Goal: Task Accomplishment & Management: Manage account settings

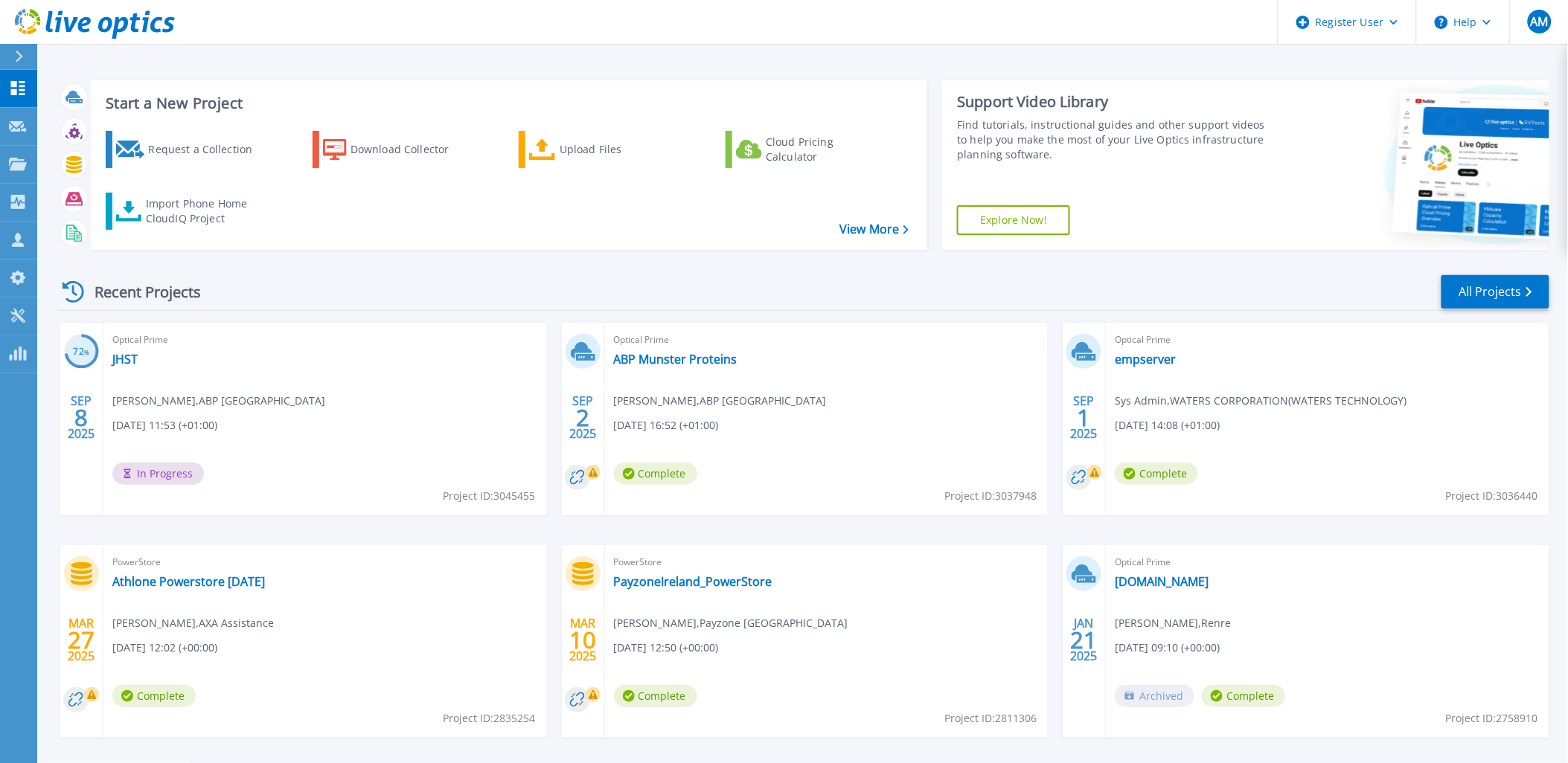
click at [671, 368] on div "Optical Prime ABP Munster Proteins [PERSON_NAME] , [GEOGRAPHIC_DATA] Ireland [D…" at bounding box center [826, 419] width 443 height 193
click at [664, 363] on link "ABP Munster Proteins" at bounding box center [676, 359] width 124 height 15
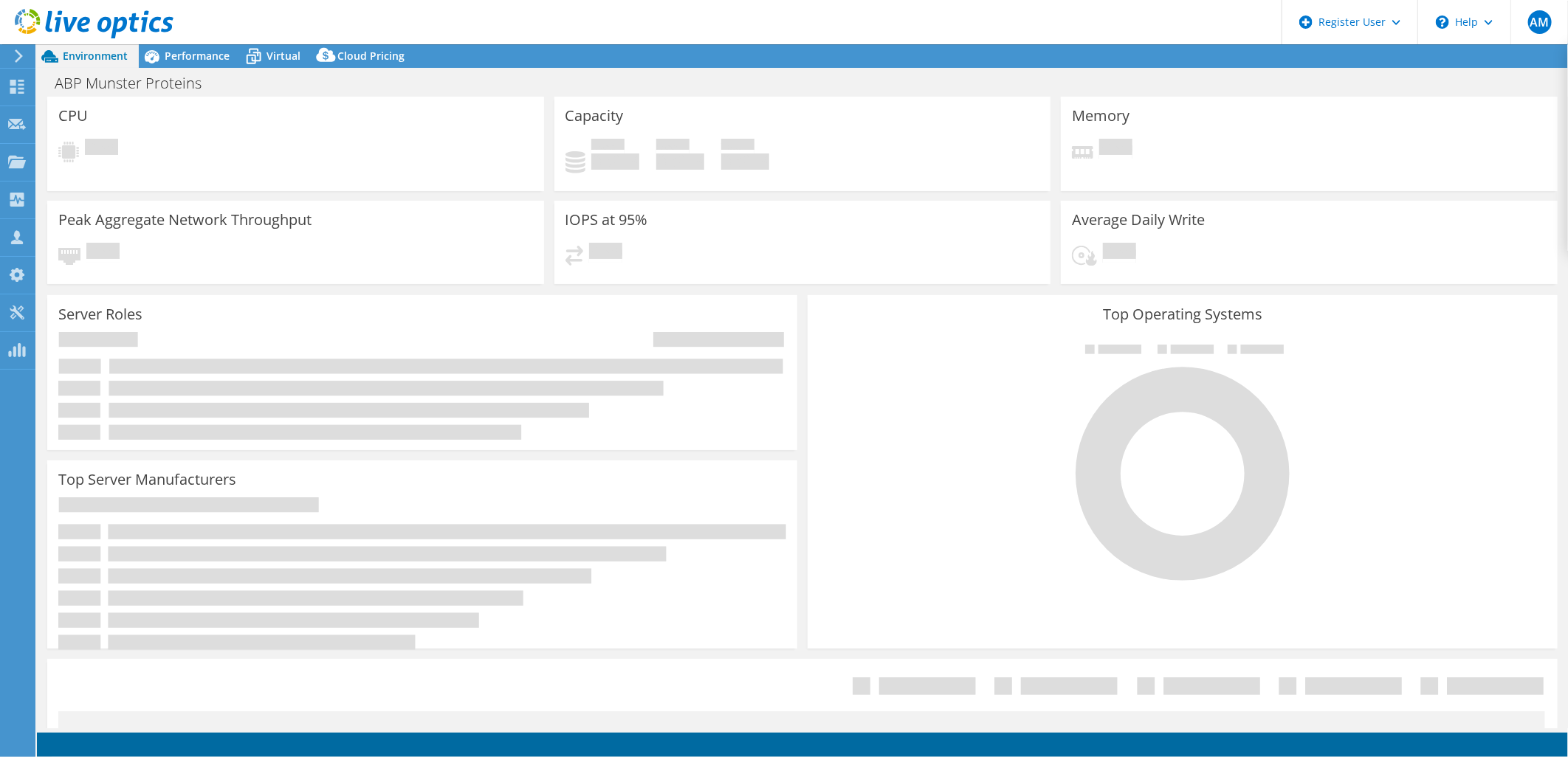
select select "USD"
select select "EUFrankfurt"
select select "EUR"
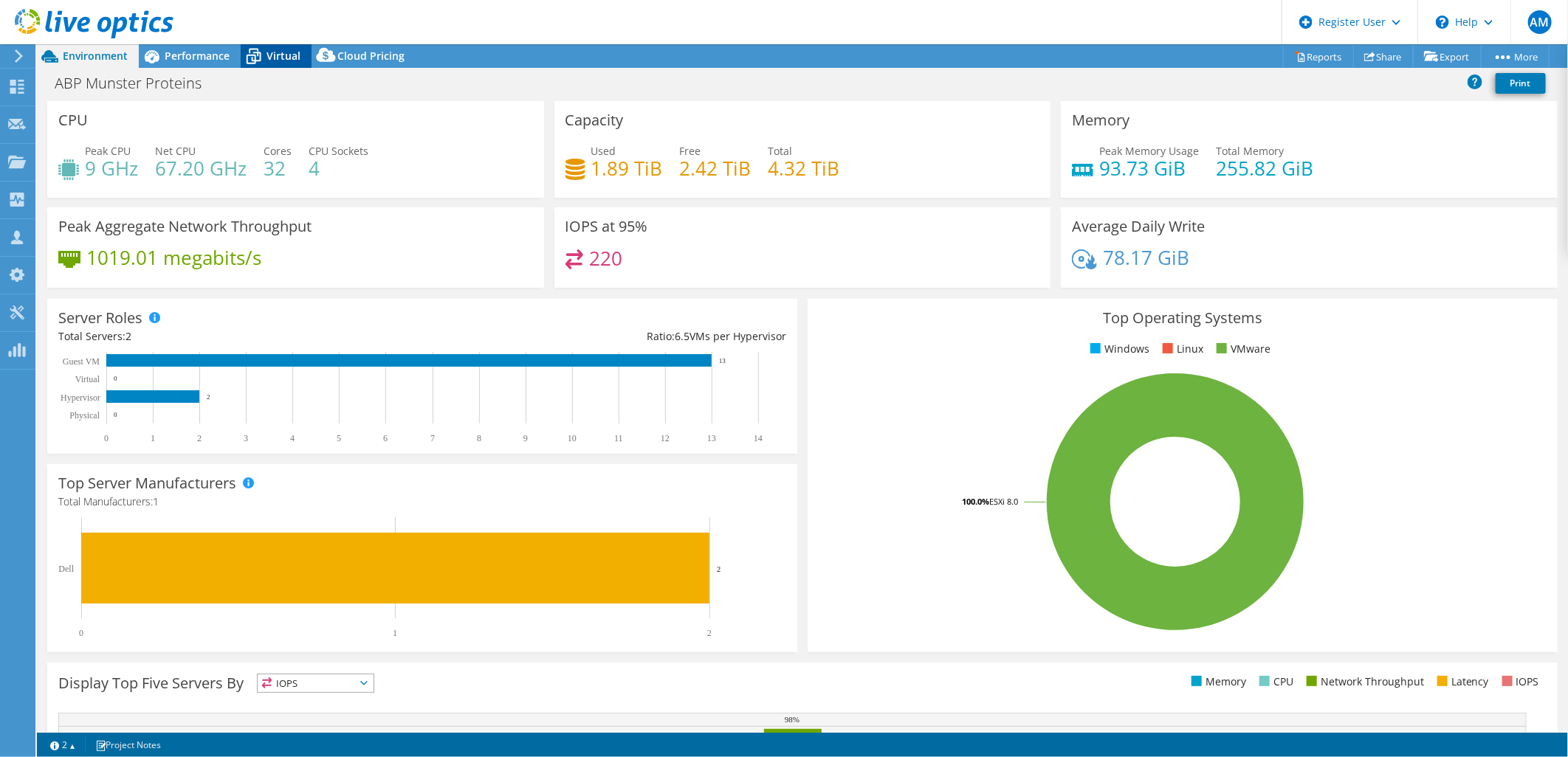
drag, startPoint x: 222, startPoint y: 52, endPoint x: 242, endPoint y: 58, distance: 20.9
click at [231, 53] on div "Performance" at bounding box center [189, 56] width 102 height 24
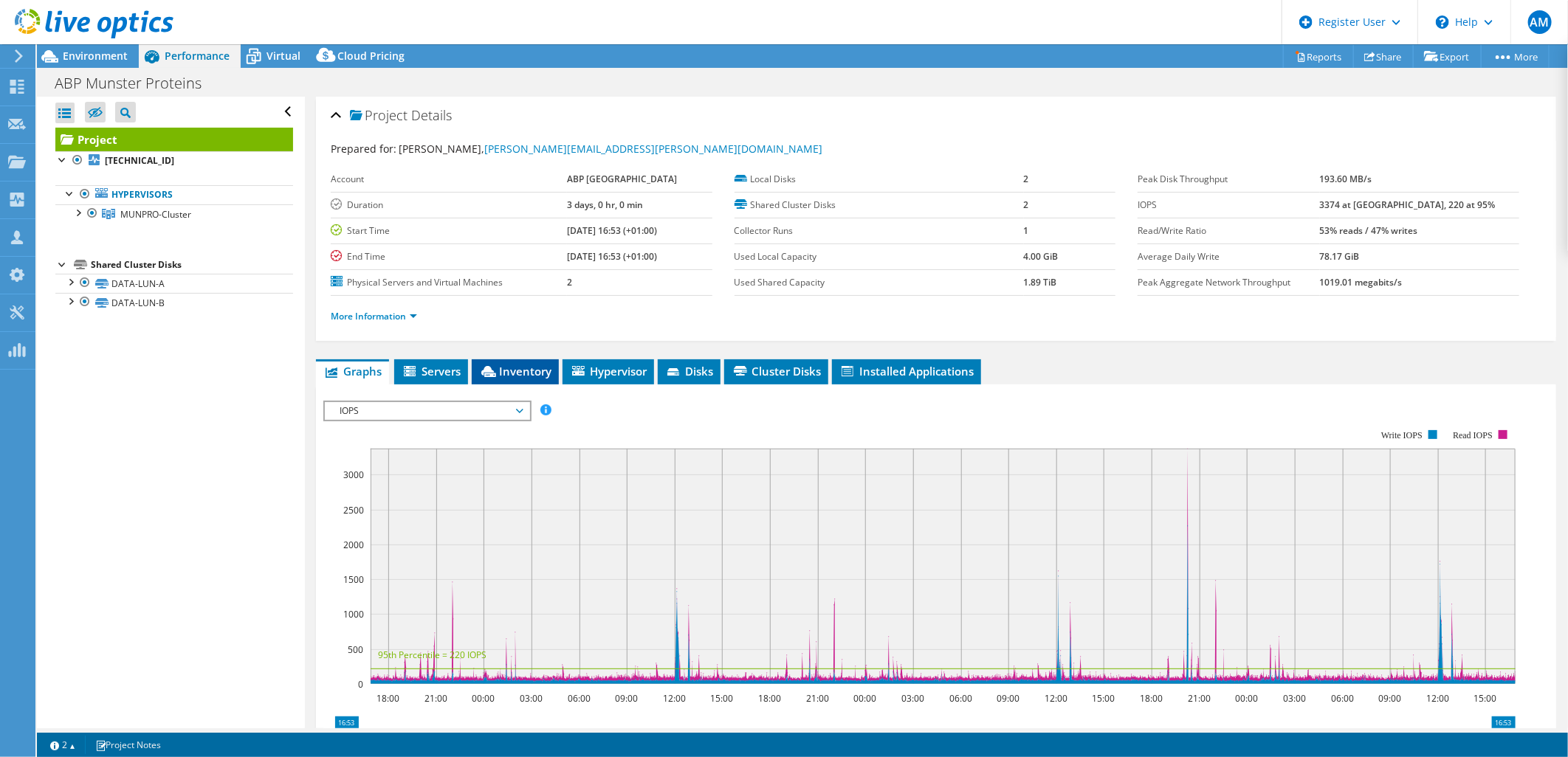
click at [549, 365] on span "Inventory" at bounding box center [514, 371] width 72 height 15
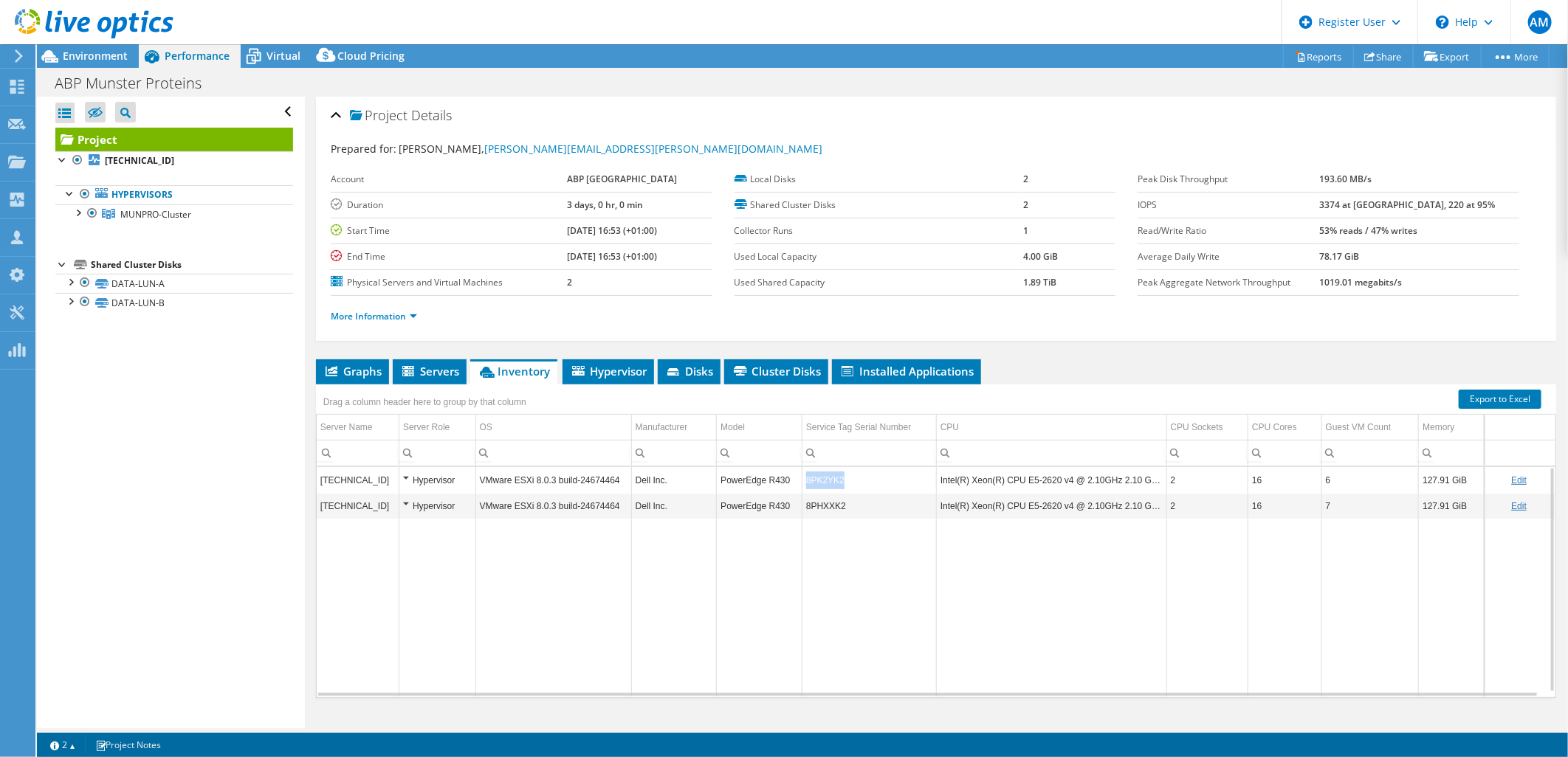
drag, startPoint x: 837, startPoint y: 484, endPoint x: 805, endPoint y: 480, distance: 32.2
click at [805, 480] on td "8PK2YK2" at bounding box center [869, 480] width 135 height 26
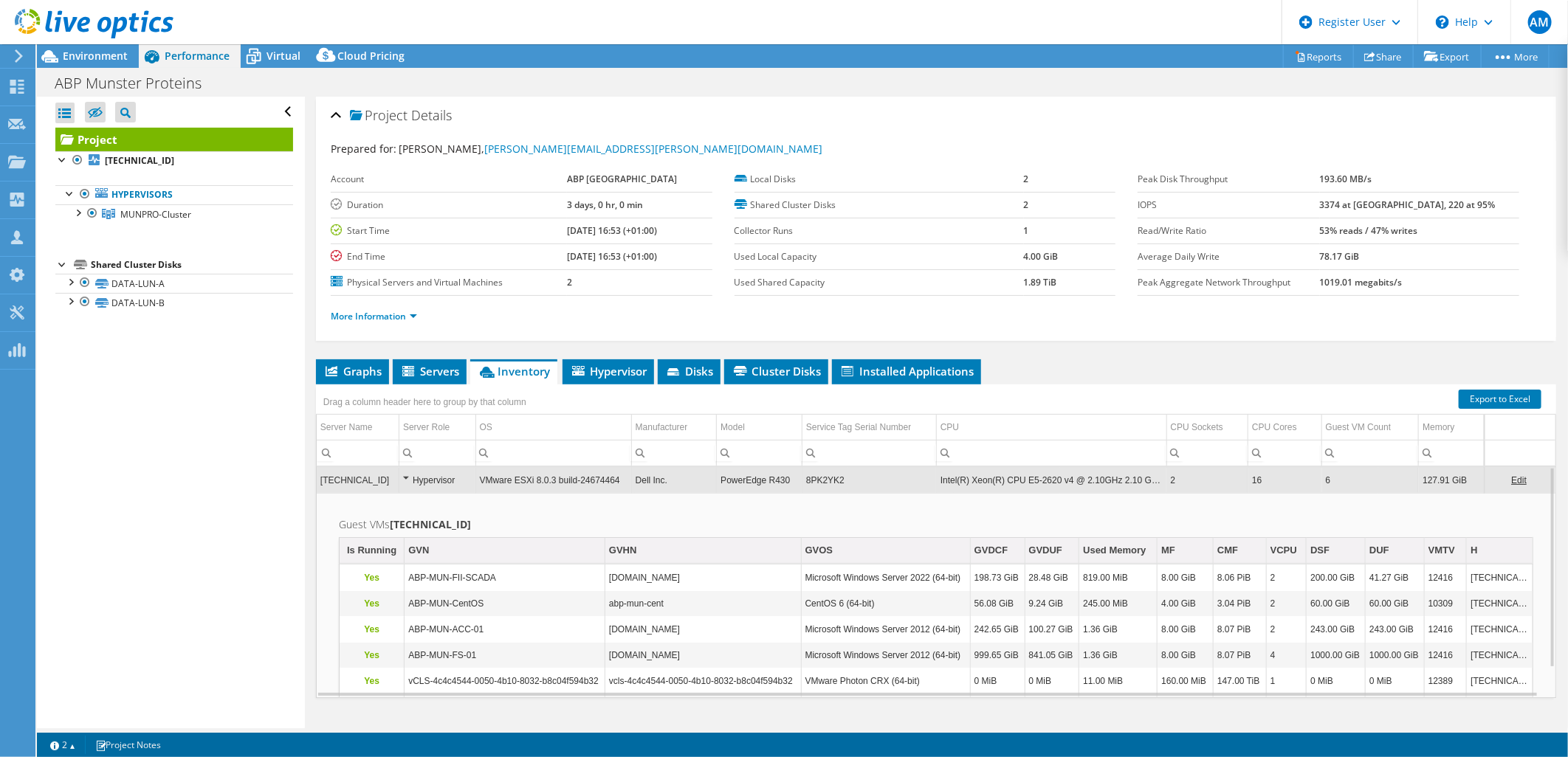
click at [1512, 477] on link "Edit" at bounding box center [1520, 480] width 16 height 10
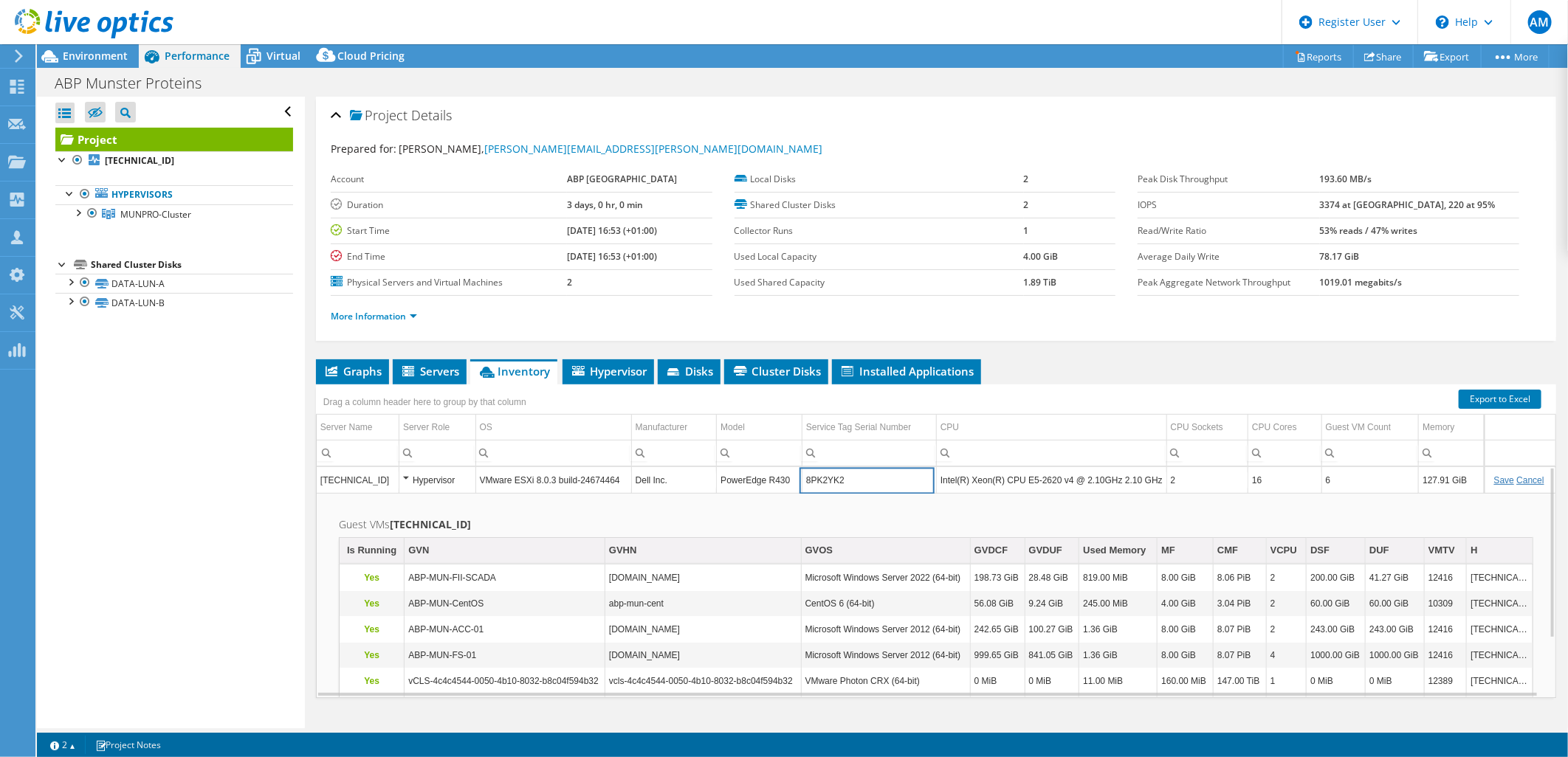
drag, startPoint x: 848, startPoint y: 475, endPoint x: 803, endPoint y: 479, distance: 45.2
click at [803, 479] on input "8PK2YK2" at bounding box center [869, 480] width 134 height 19
click at [1525, 477] on link "Cancel" at bounding box center [1531, 480] width 28 height 10
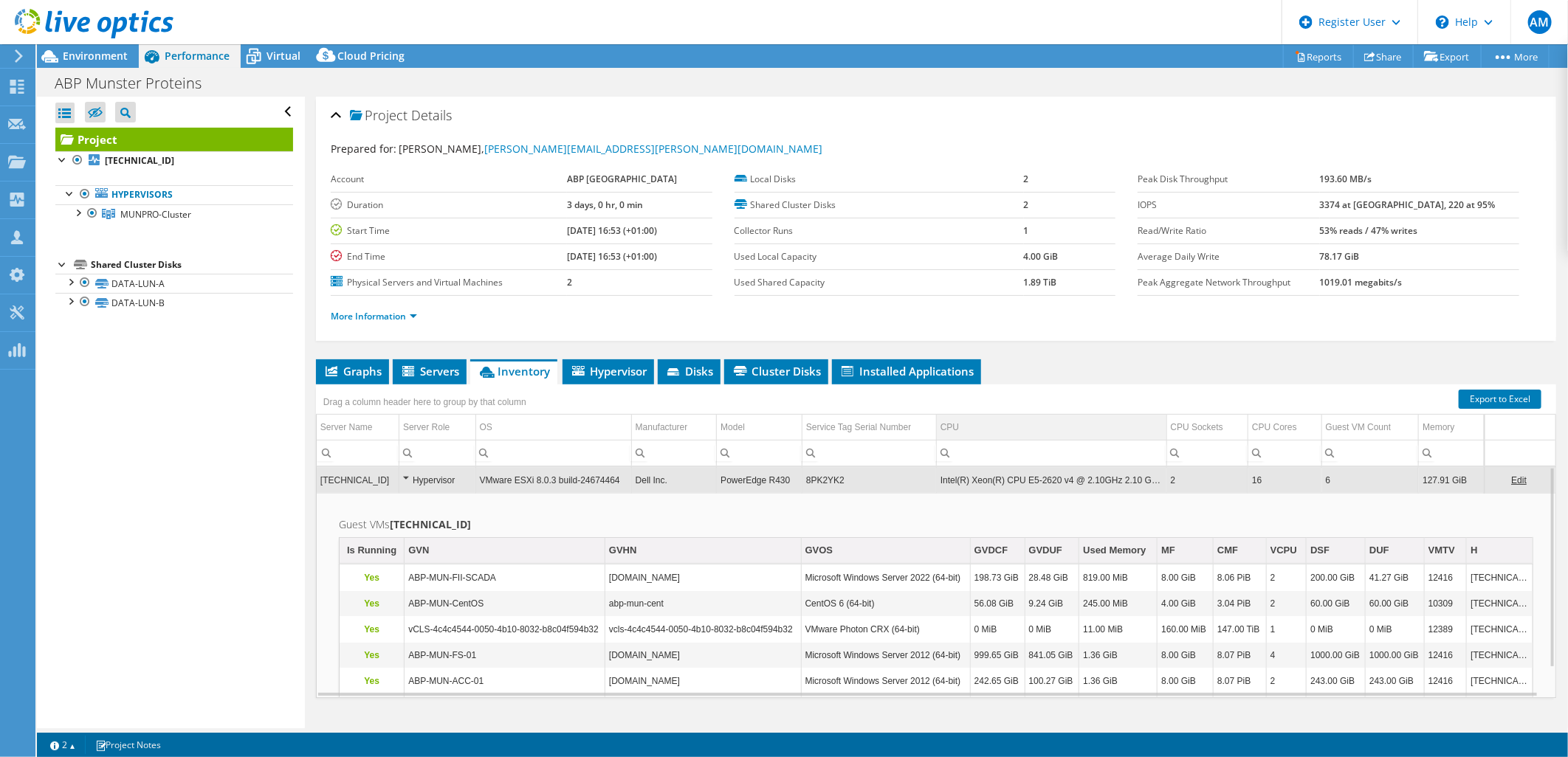
scroll to position [25, 0]
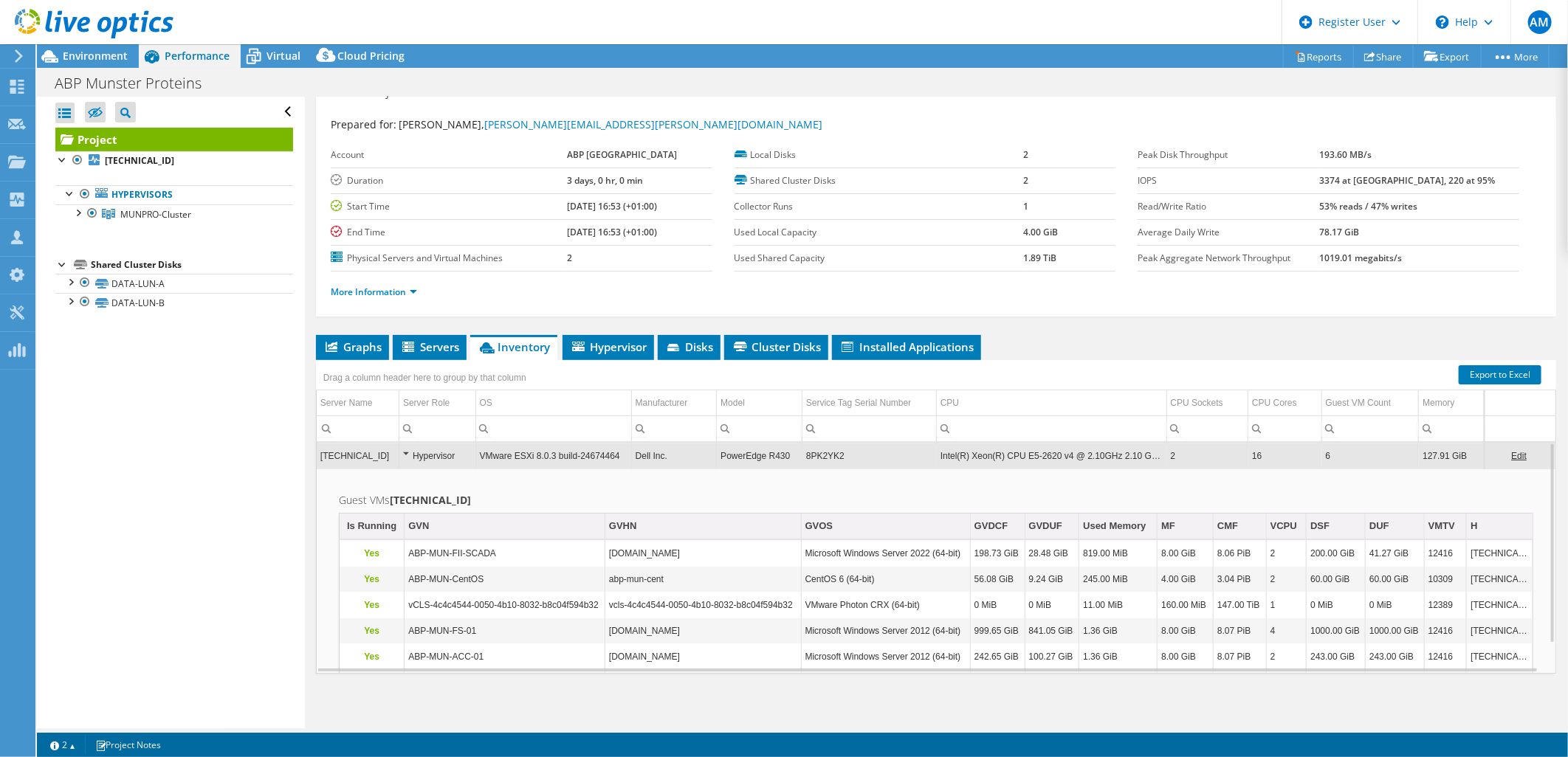
click at [478, 449] on td "VMware ESXi 8.0.3 build-24674464" at bounding box center [553, 456] width 156 height 26
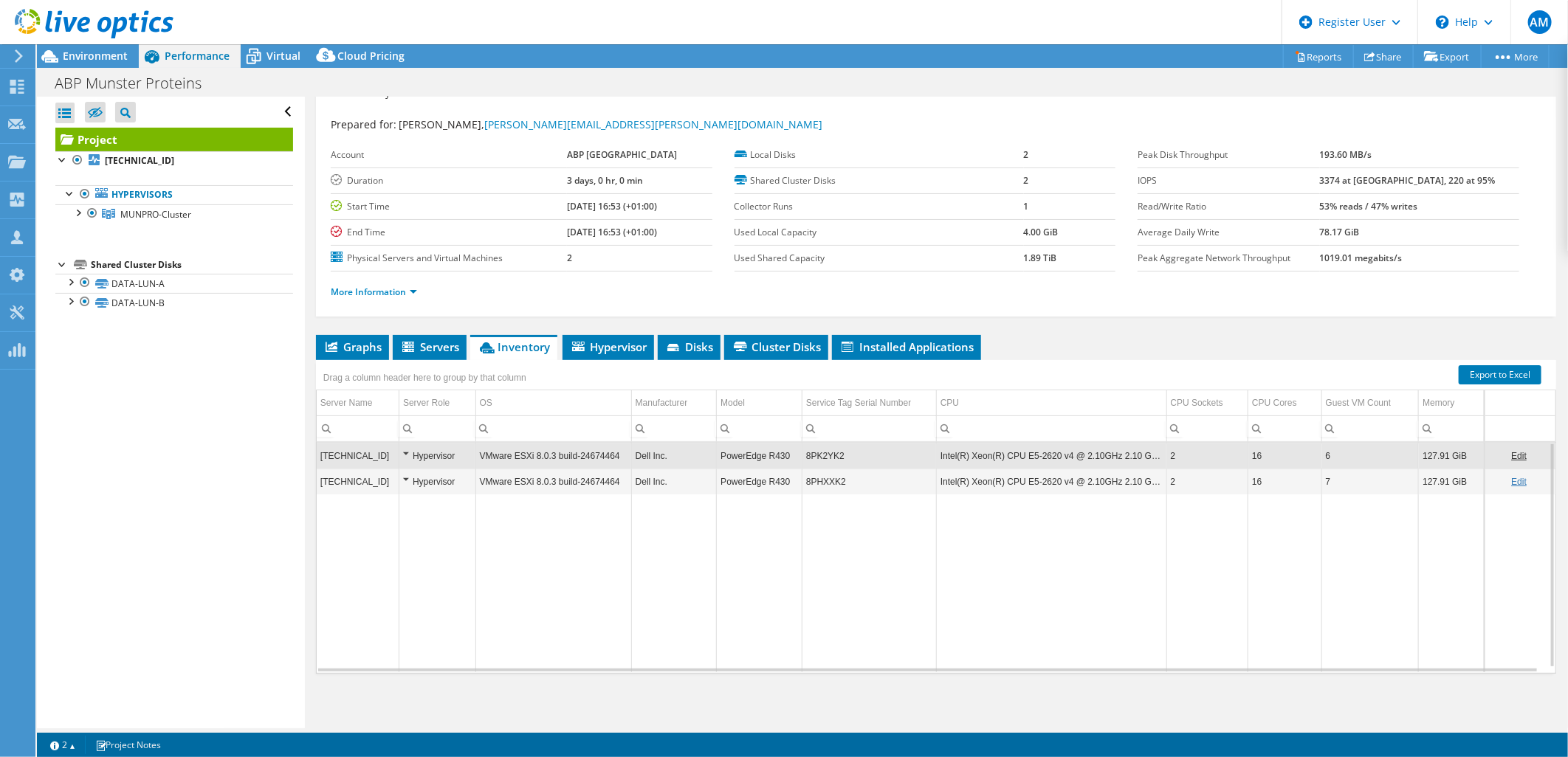
click at [866, 482] on td "8PHXXK2" at bounding box center [869, 481] width 135 height 26
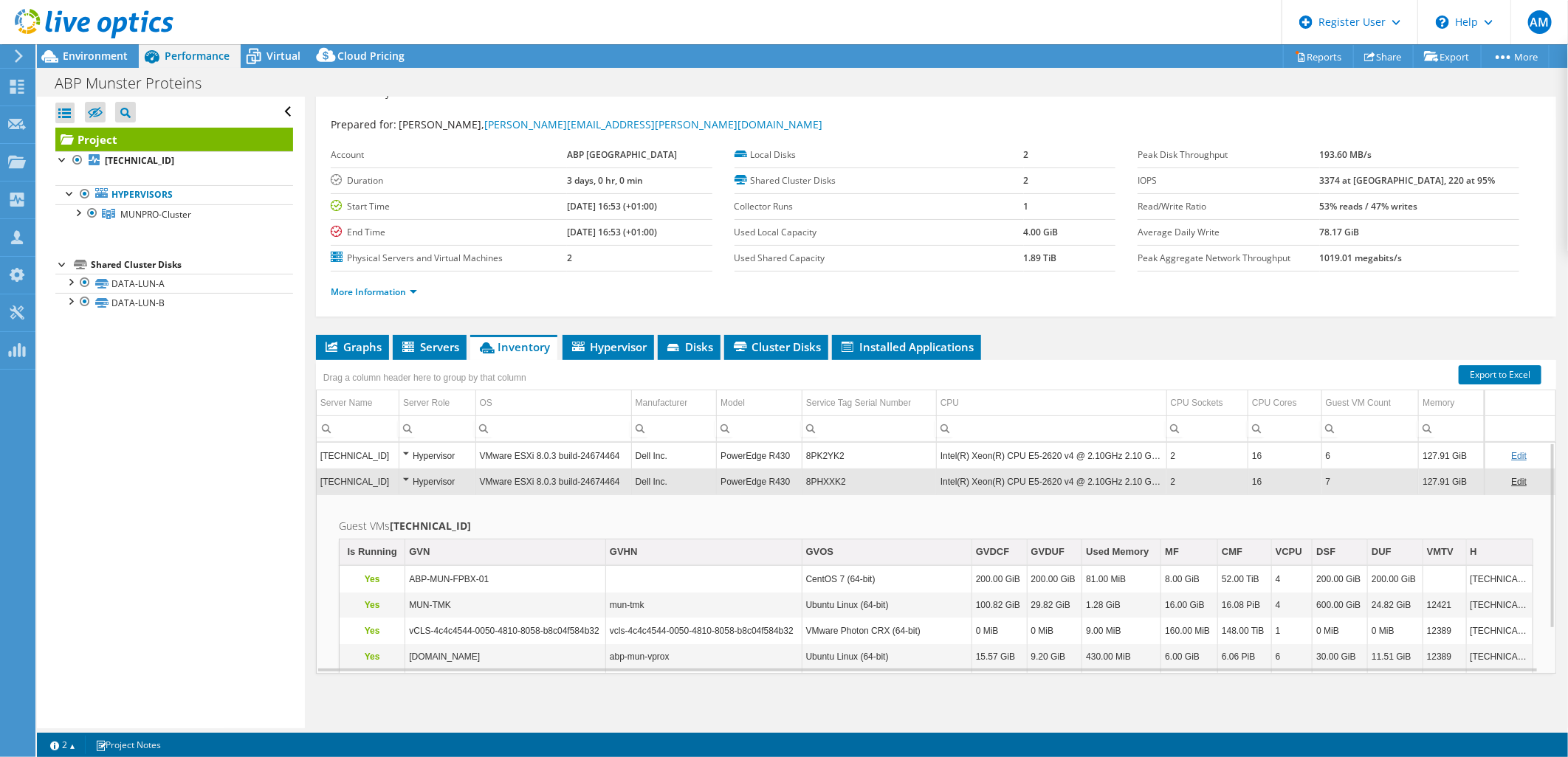
click at [1512, 477] on link "Edit" at bounding box center [1520, 482] width 16 height 10
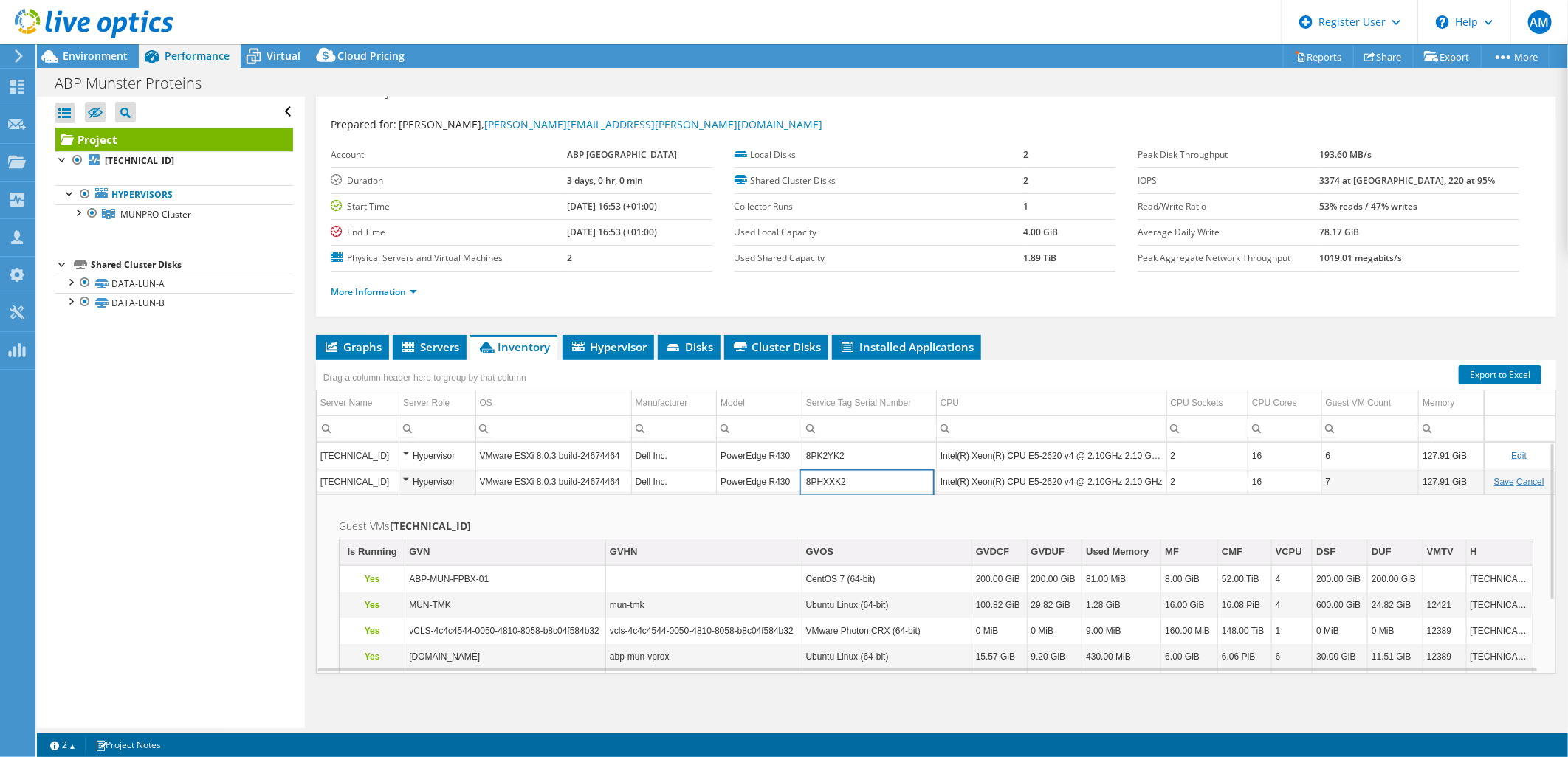
drag, startPoint x: 845, startPoint y: 479, endPoint x: 803, endPoint y: 484, distance: 42.3
click at [803, 484] on input "8PHXXK2" at bounding box center [869, 482] width 134 height 19
